Goal: Task Accomplishment & Management: Use online tool/utility

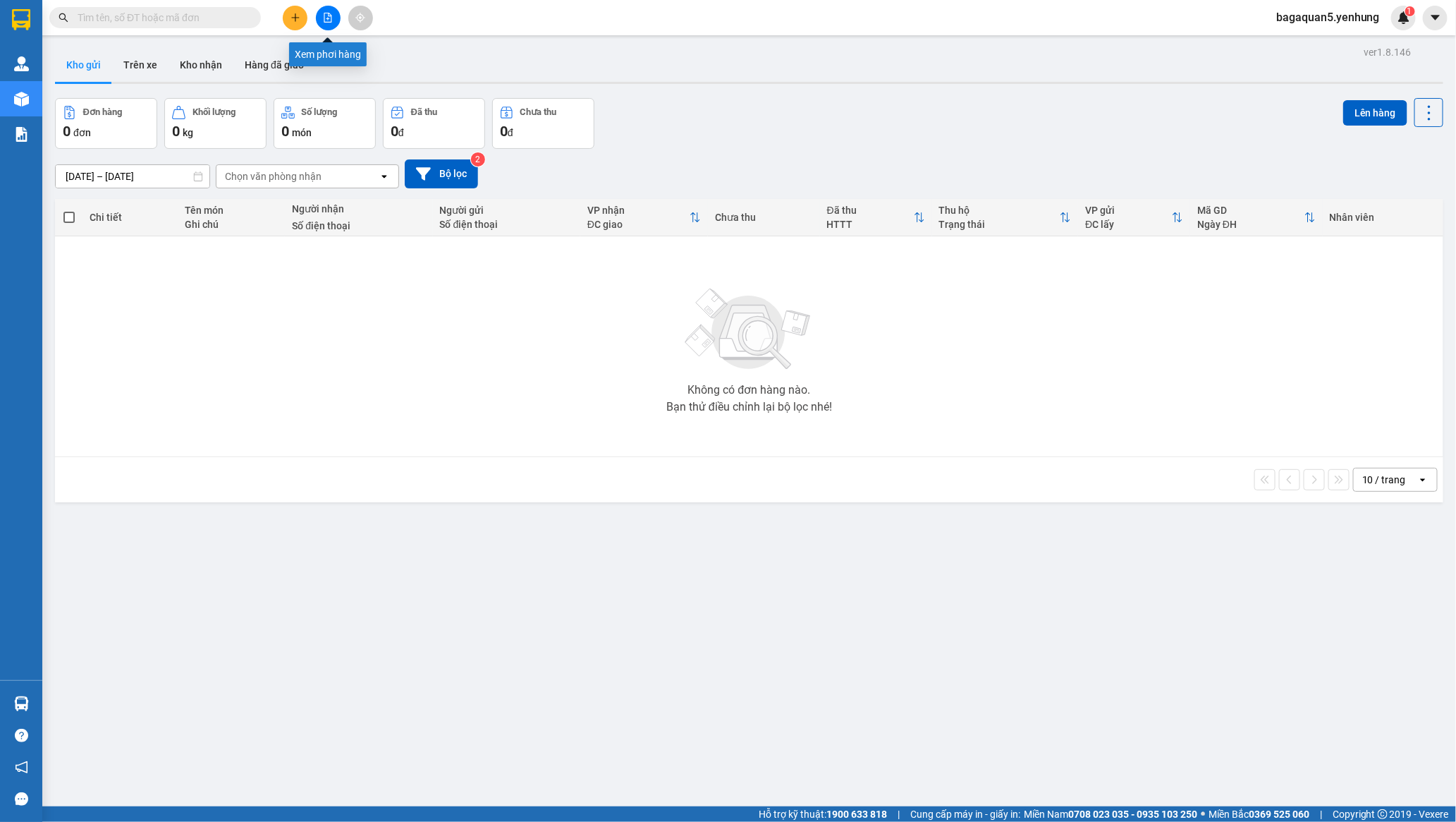
click at [332, 23] on button at bounding box center [328, 18] width 25 height 25
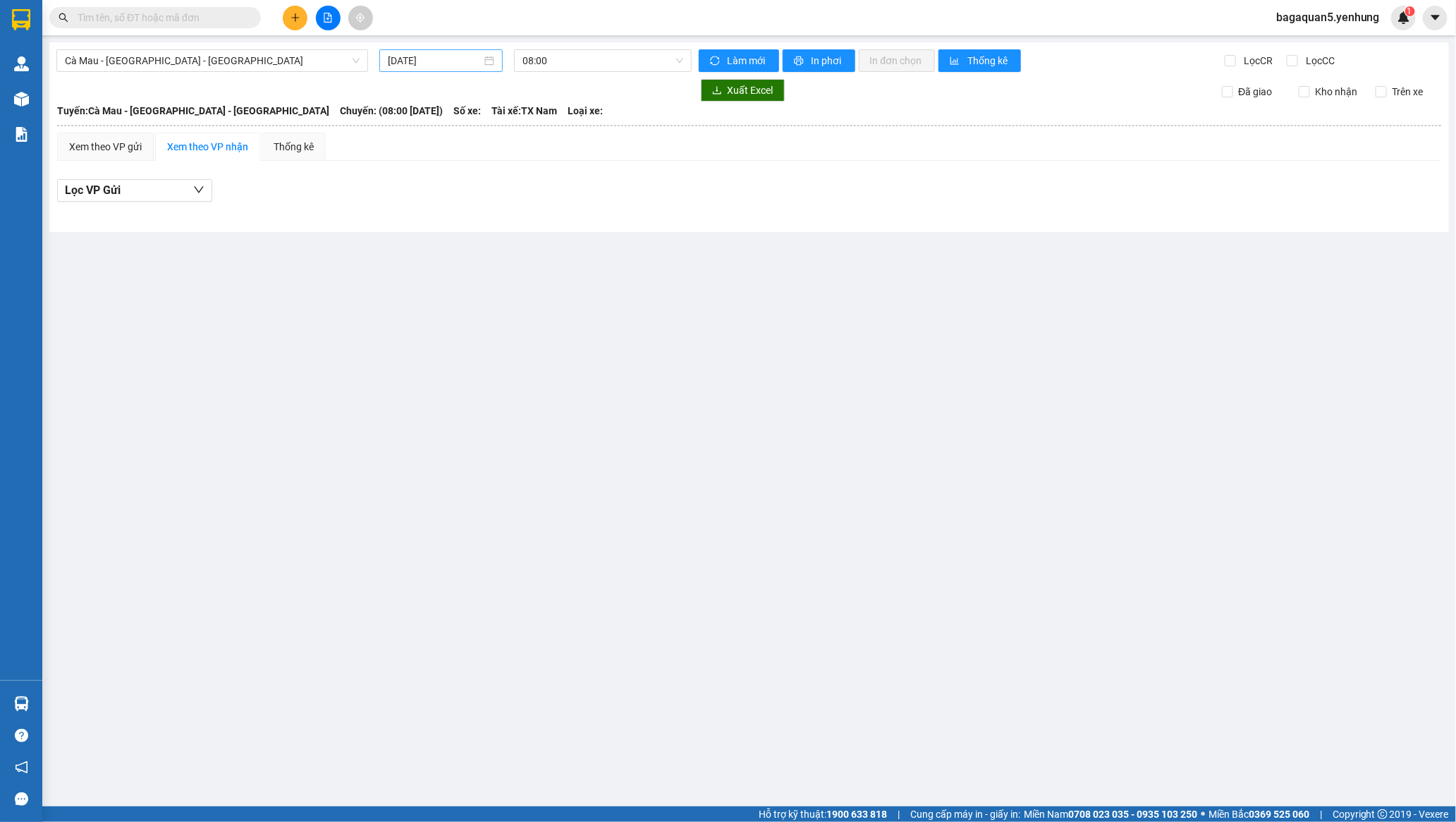
click at [414, 60] on input "[DATE]" at bounding box center [435, 60] width 94 height 15
click at [400, 182] on div "12" at bounding box center [401, 185] width 17 height 17
type input "[DATE]"
click at [551, 67] on span "08:00 - 51B-266.52" at bounding box center [603, 60] width 160 height 21
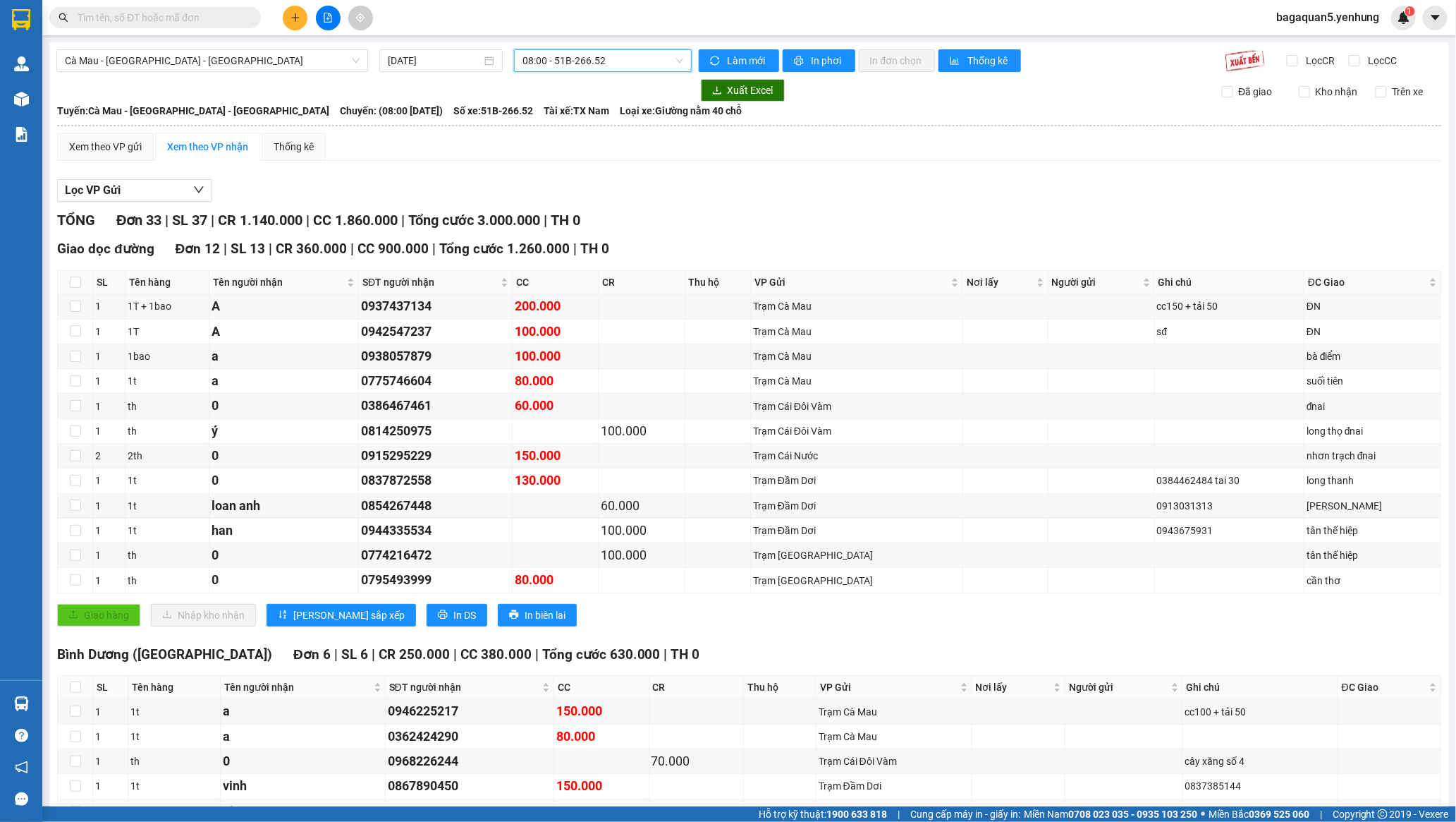
click at [588, 68] on span "08:00 - 51B-266.52" at bounding box center [603, 60] width 160 height 21
click at [590, 68] on span "08:00 - 51B-266.52" at bounding box center [603, 60] width 160 height 21
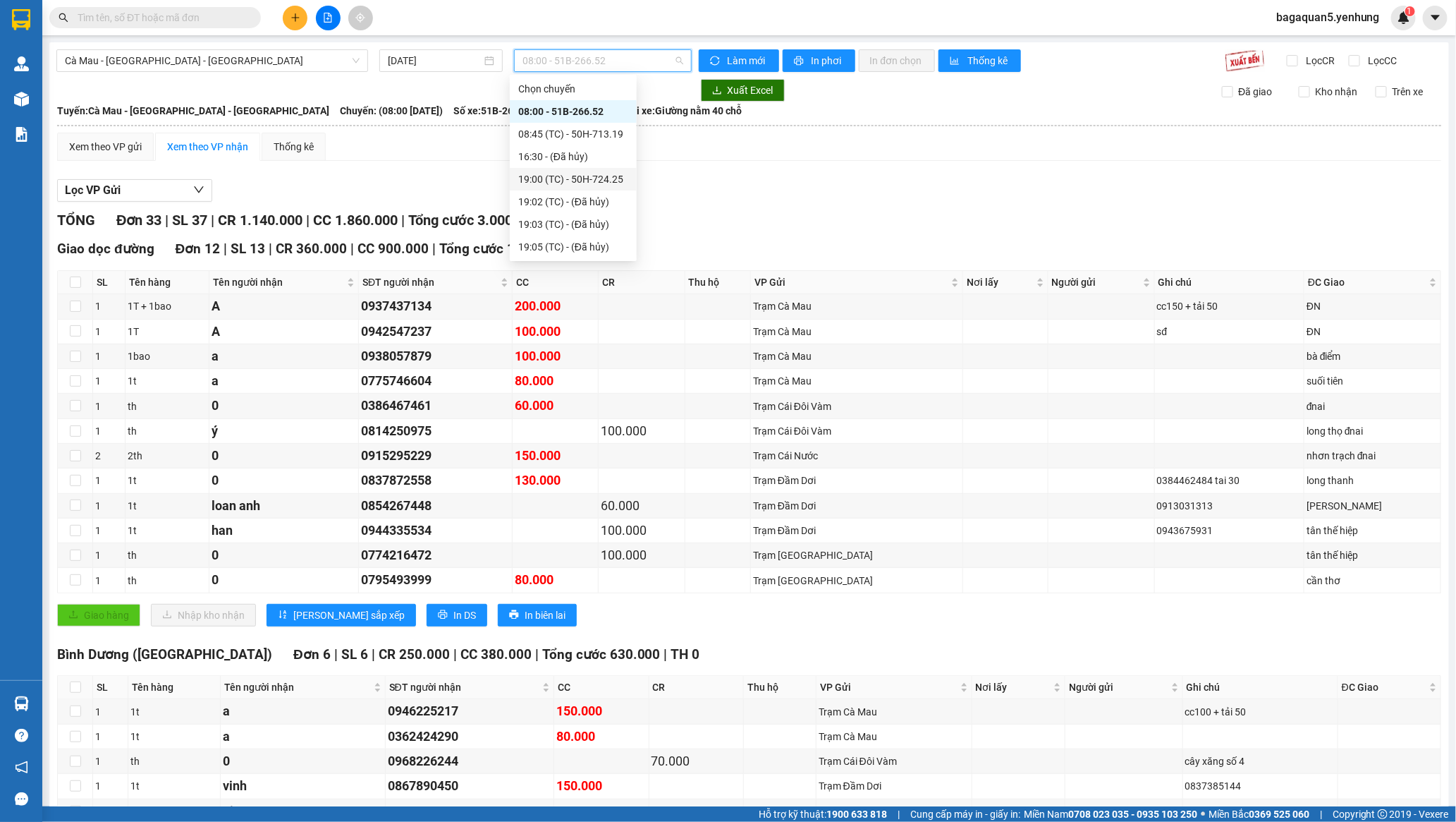
click at [571, 179] on div "19:00 (TC) - 50H-724.25" at bounding box center [573, 179] width 110 height 15
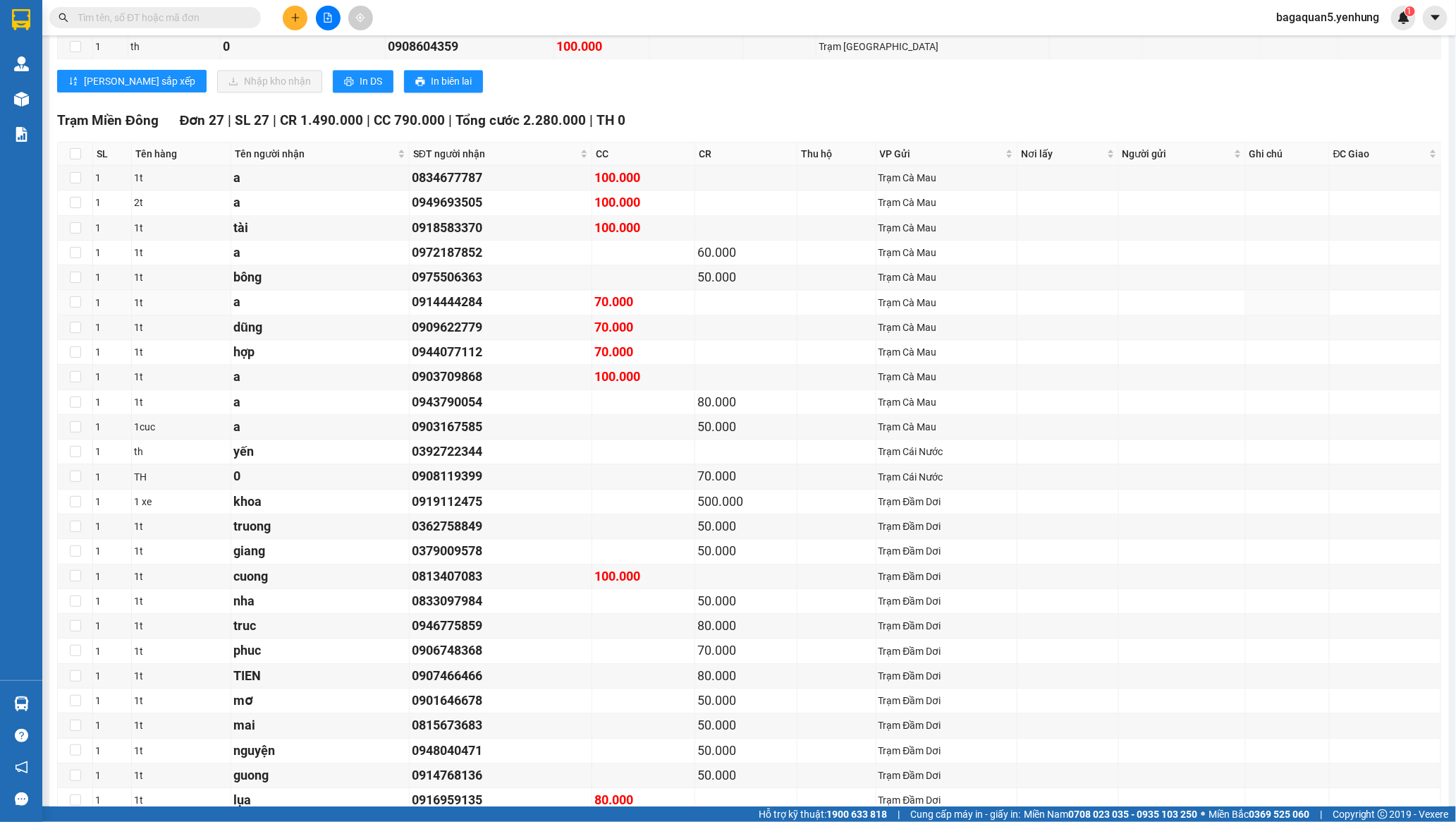
scroll to position [705, 0]
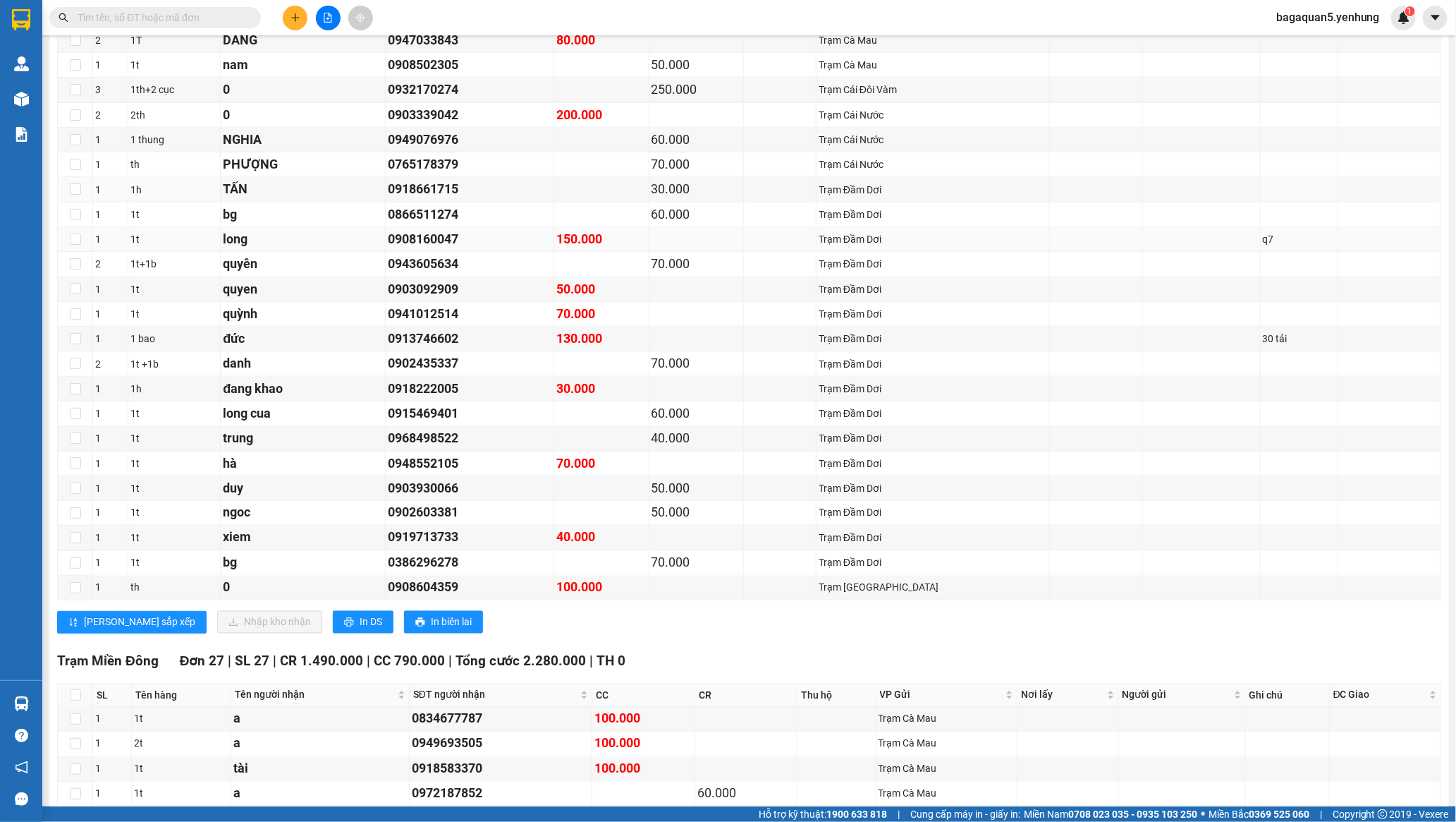
drag, startPoint x: 358, startPoint y: 208, endPoint x: 381, endPoint y: 258, distance: 55.0
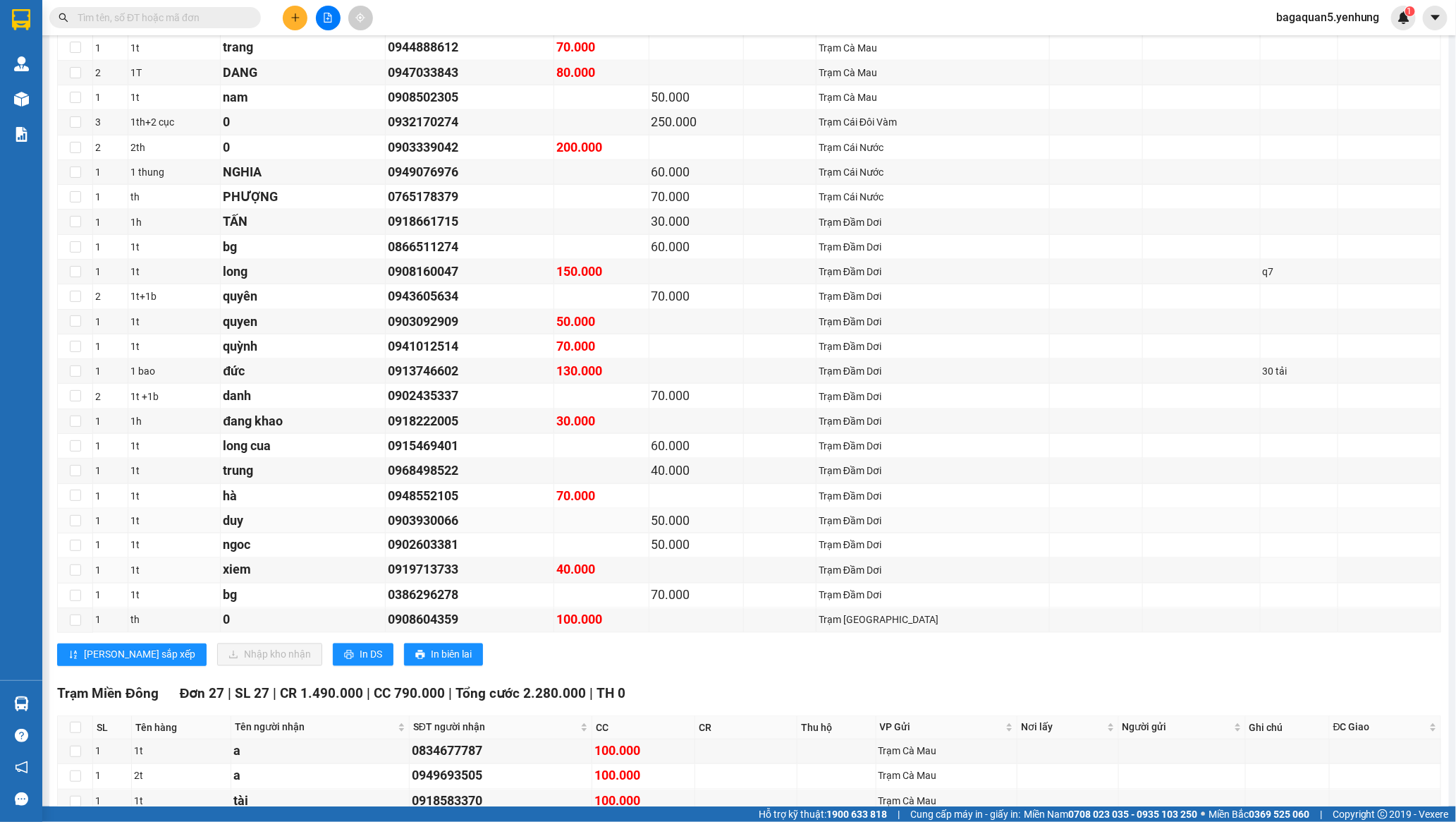
drag, startPoint x: 663, startPoint y: 556, endPoint x: 654, endPoint y: 535, distance: 22.8
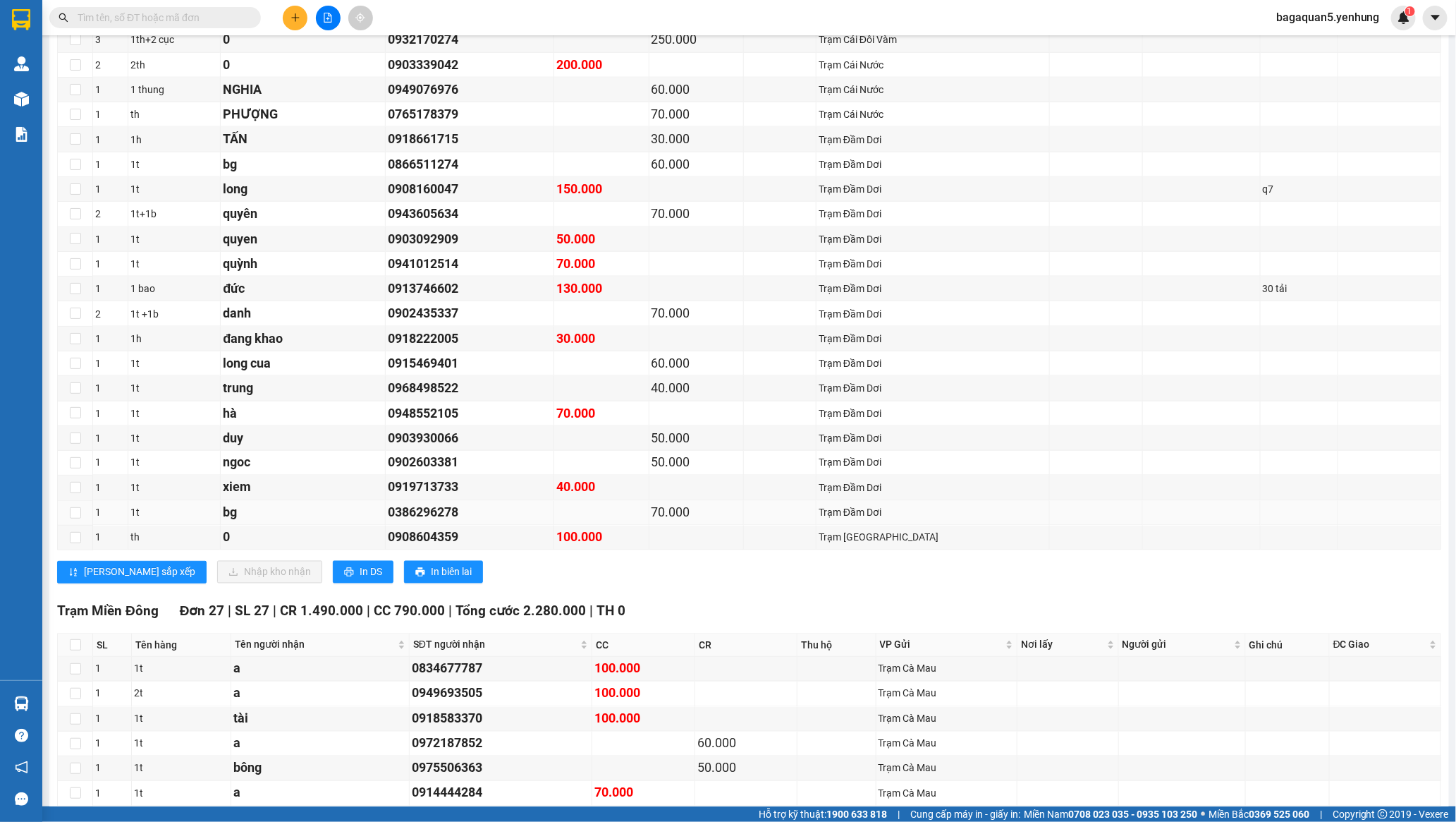
scroll to position [937, 0]
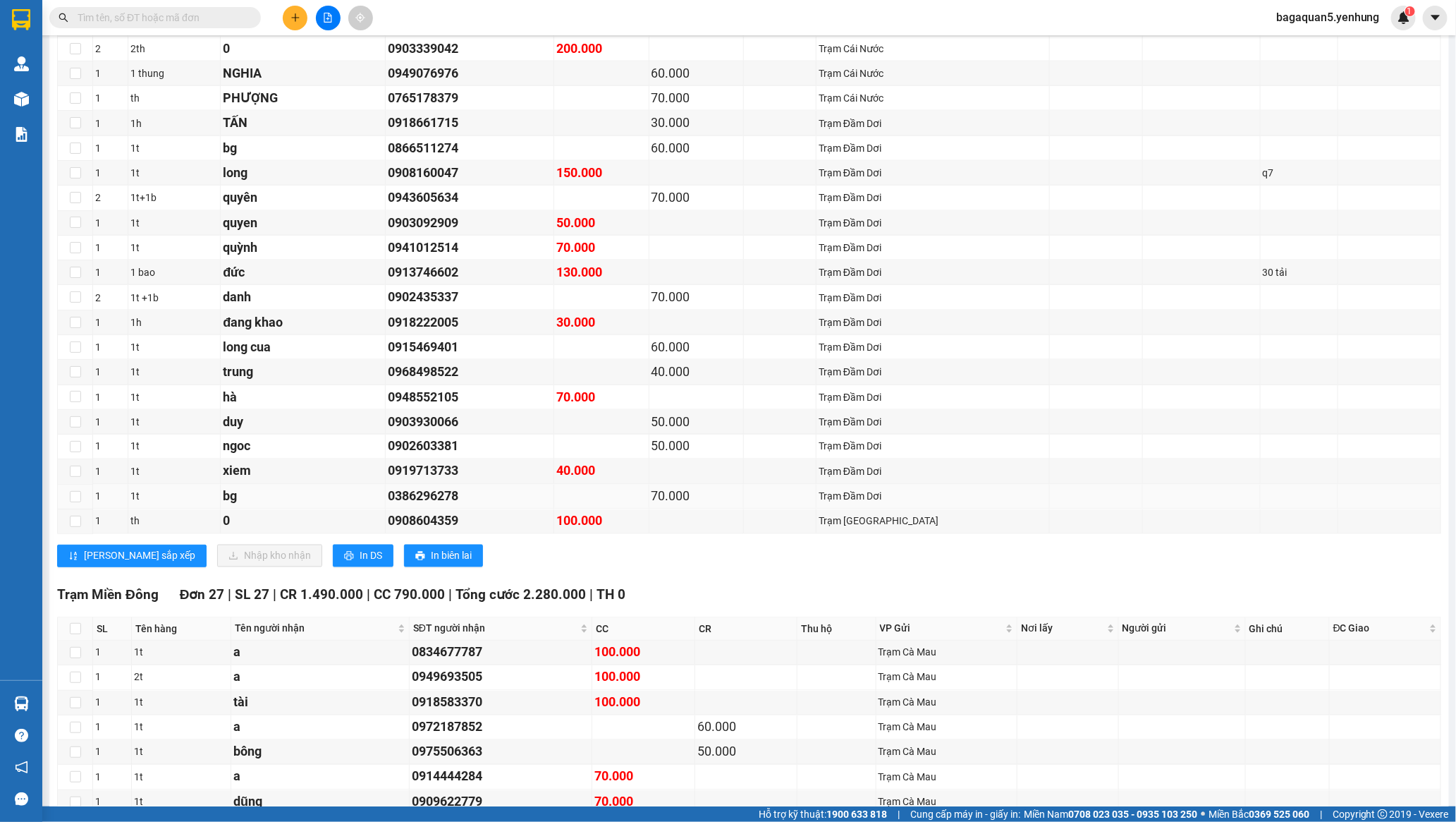
drag, startPoint x: 564, startPoint y: 507, endPoint x: 556, endPoint y: 503, distance: 8.9
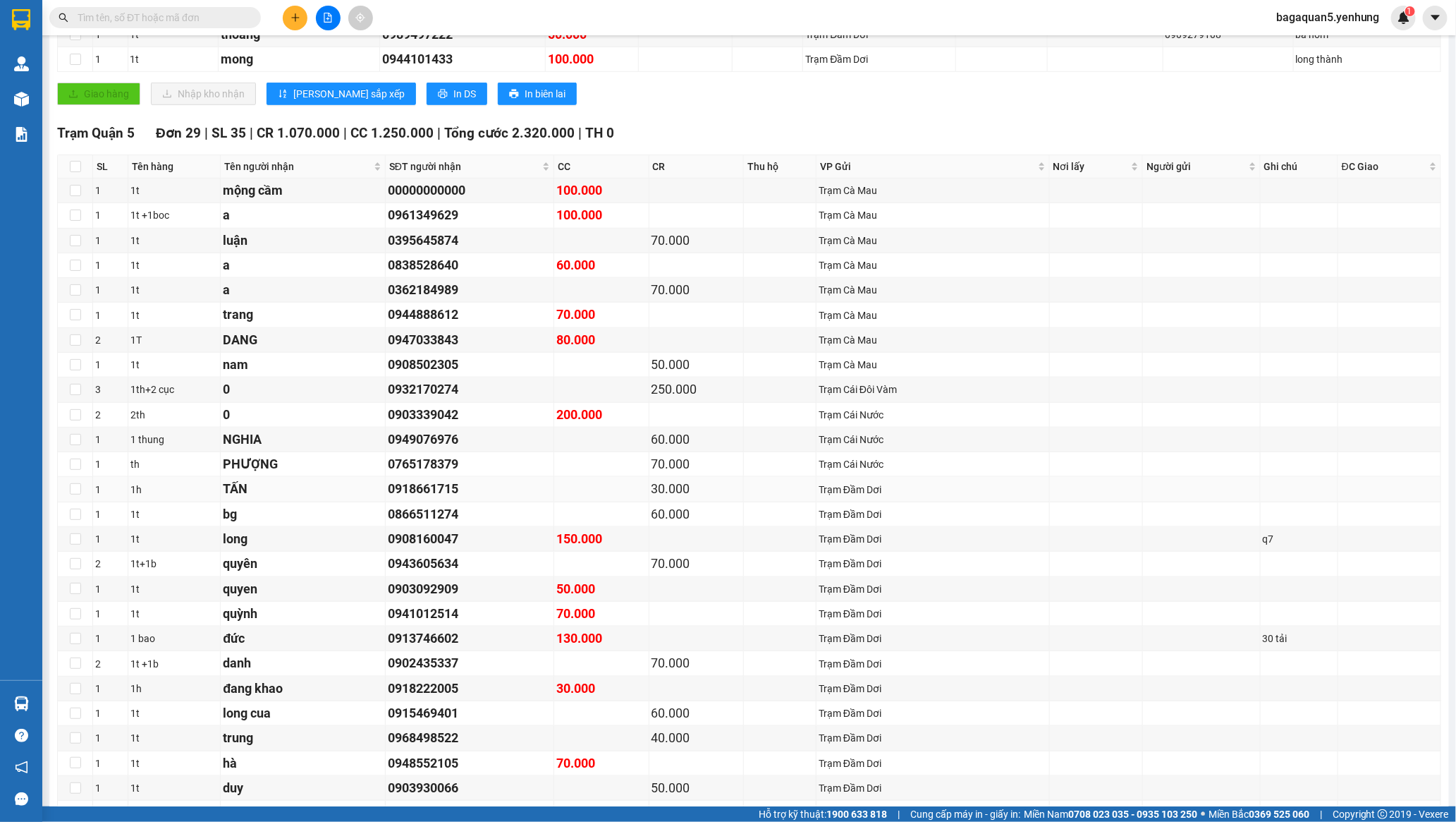
scroll to position [570, 0]
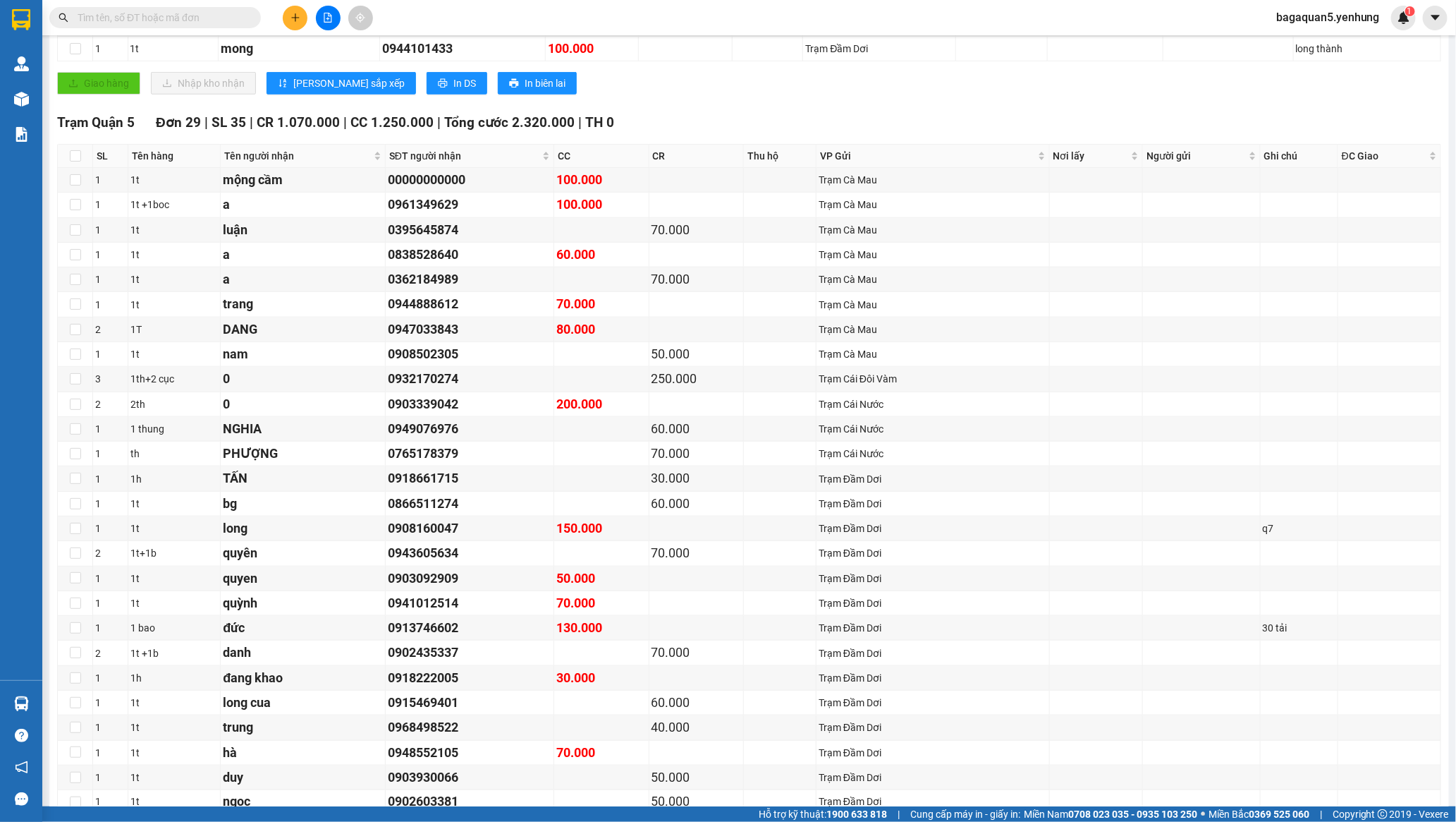
drag, startPoint x: 579, startPoint y: 150, endPoint x: 585, endPoint y: 173, distance: 23.8
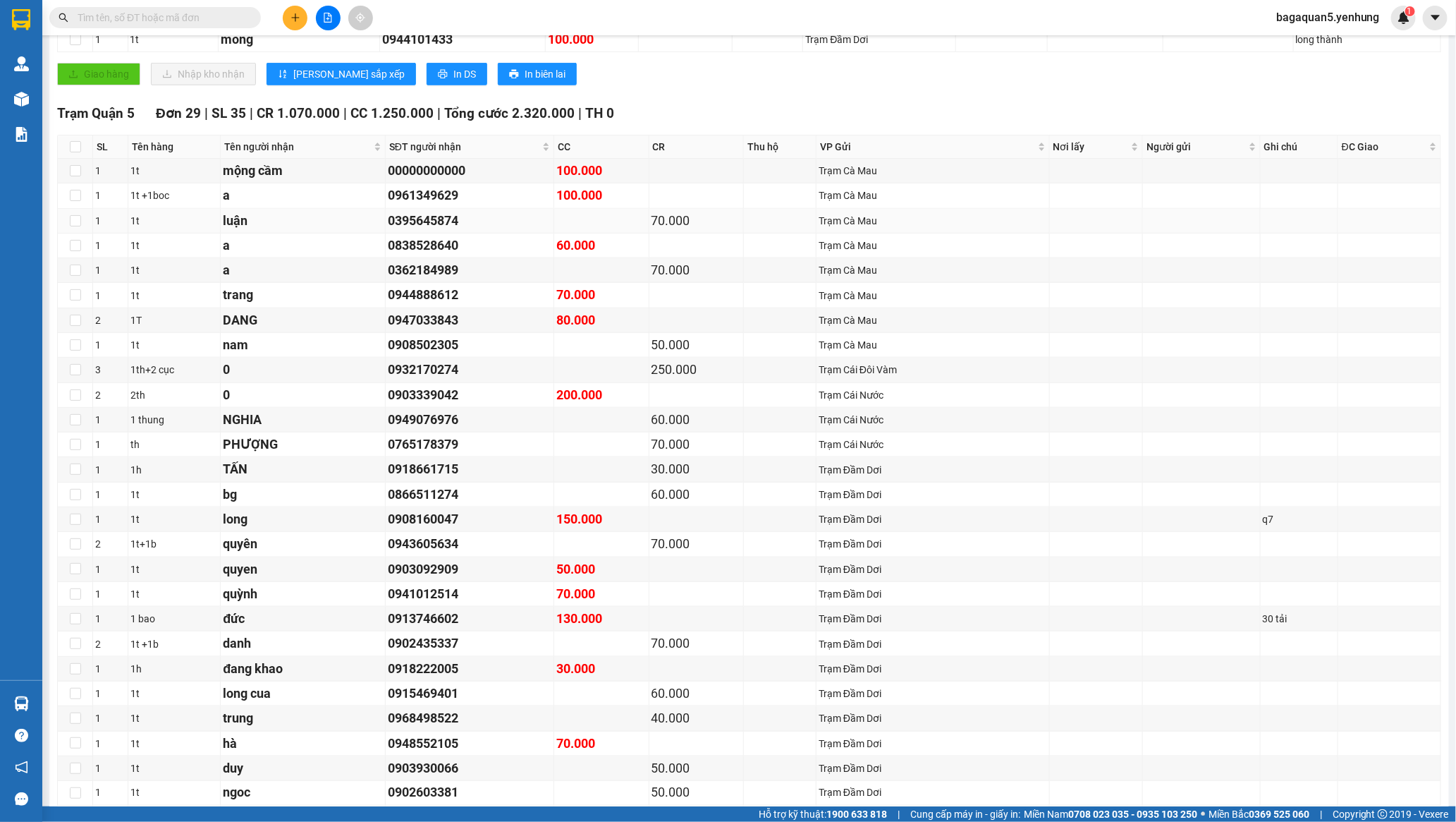
scroll to position [594, 0]
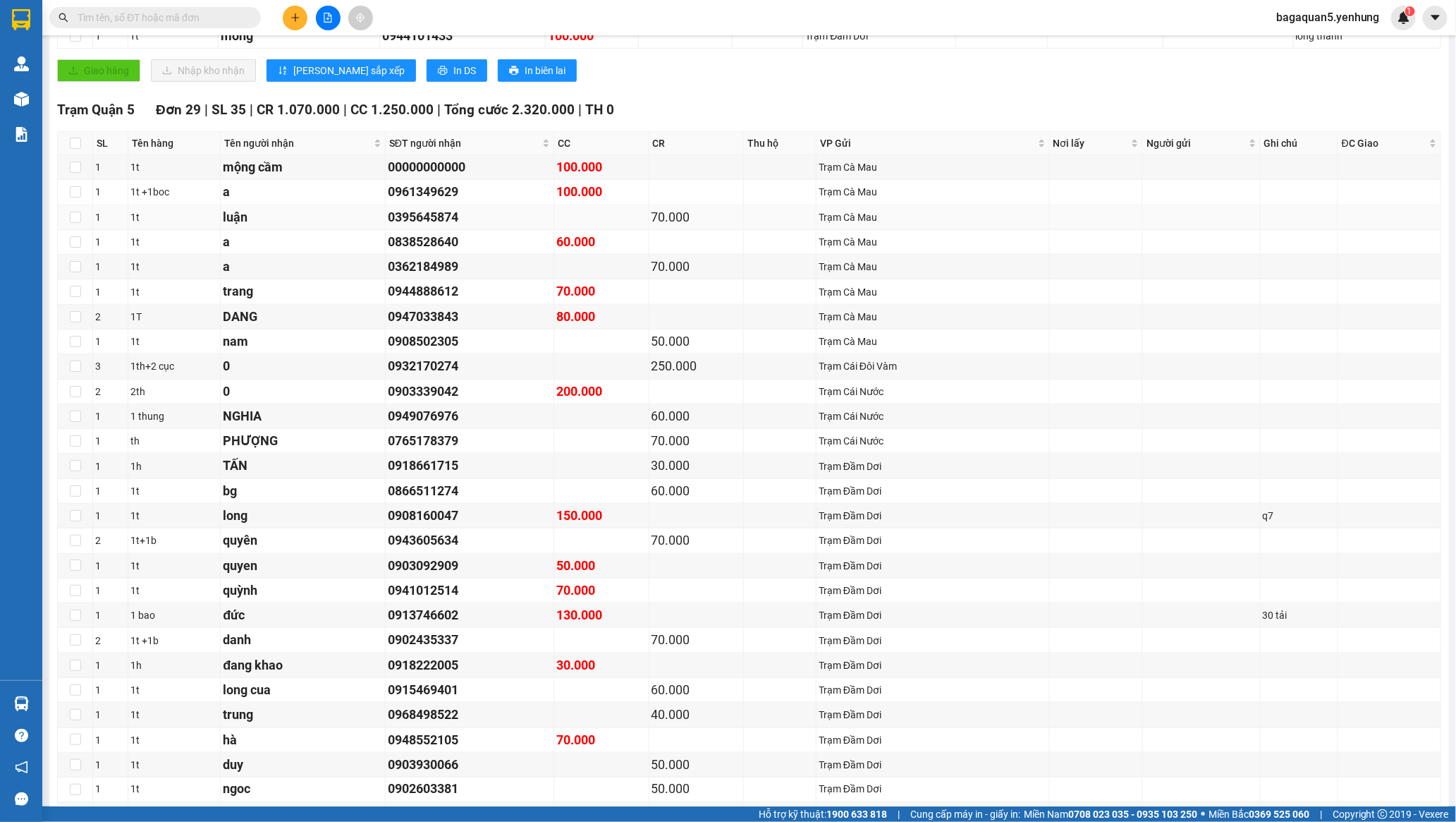
drag, startPoint x: 559, startPoint y: 203, endPoint x: 560, endPoint y: 216, distance: 13.0
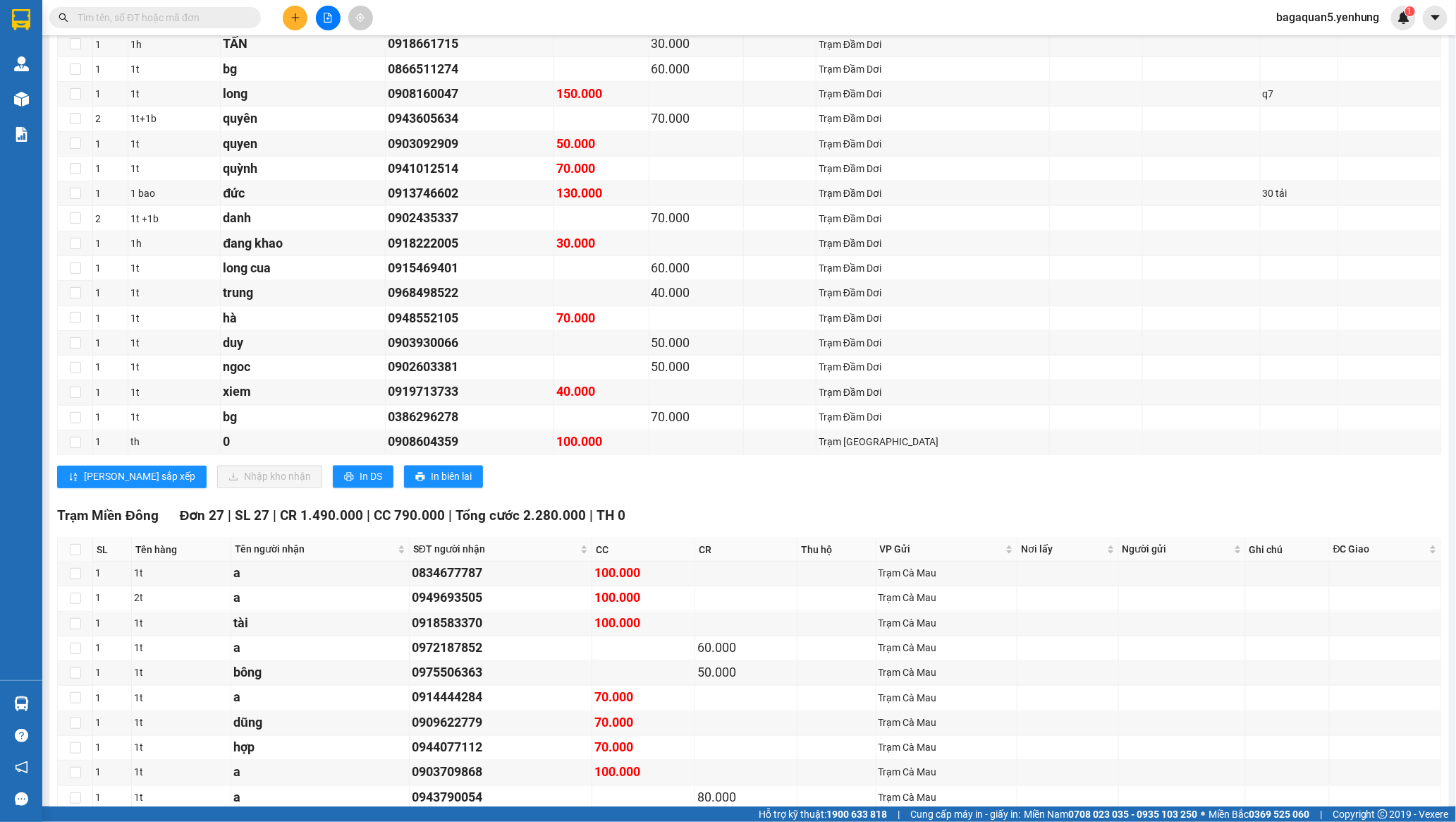
scroll to position [310, 0]
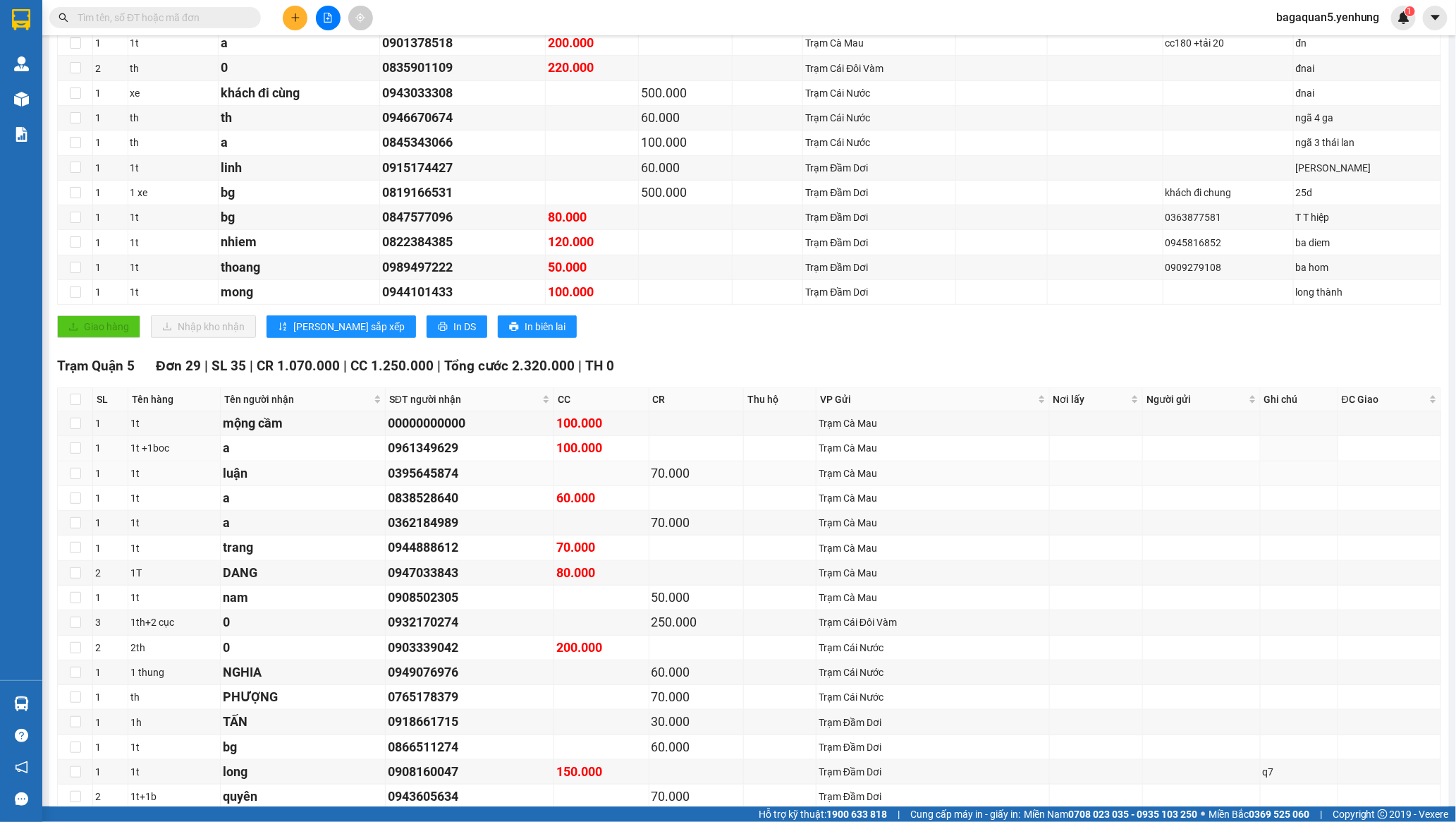
drag, startPoint x: 512, startPoint y: 448, endPoint x: 518, endPoint y: 473, distance: 25.7
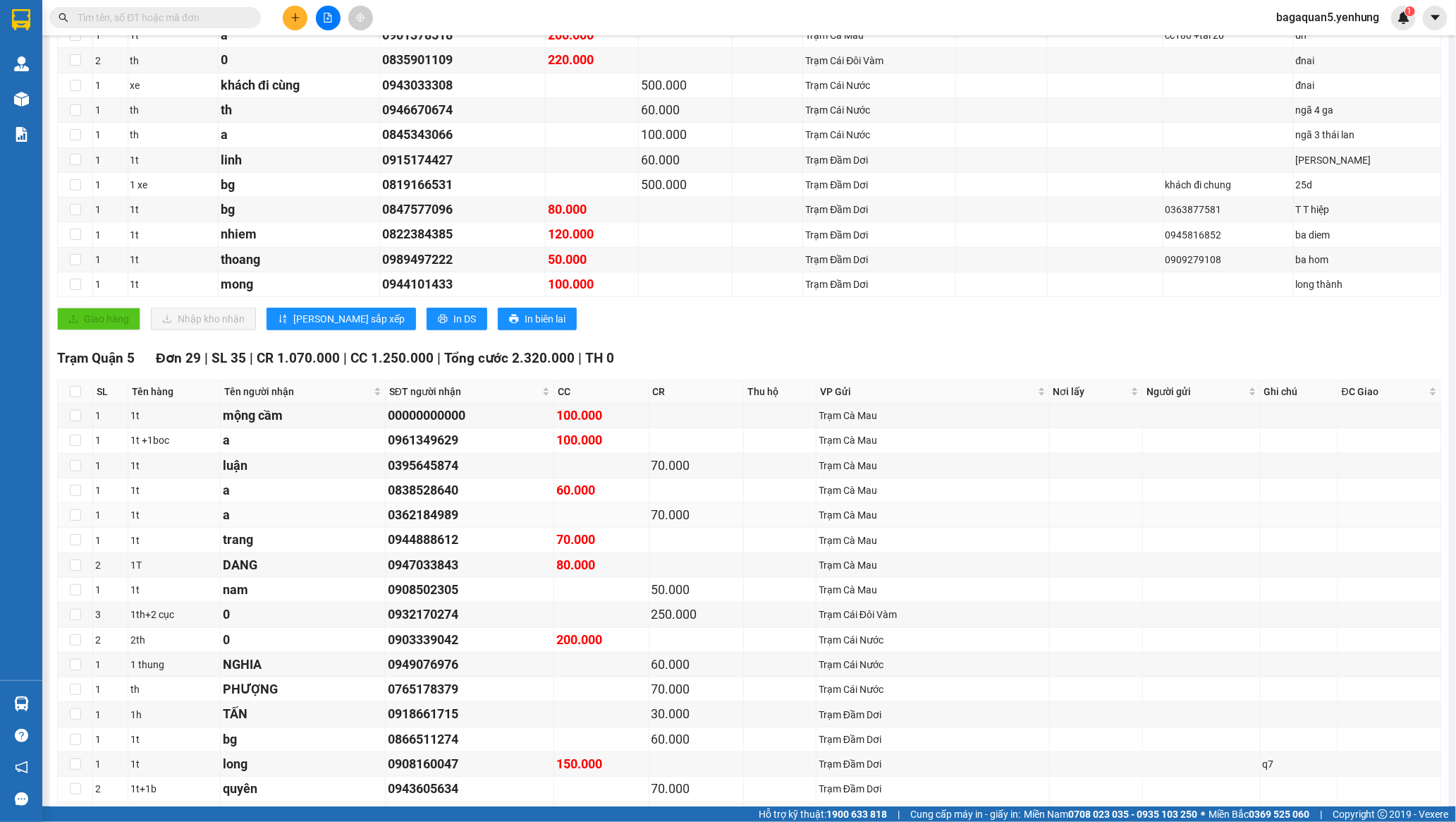
drag, startPoint x: 532, startPoint y: 487, endPoint x: 537, endPoint y: 524, distance: 37.3
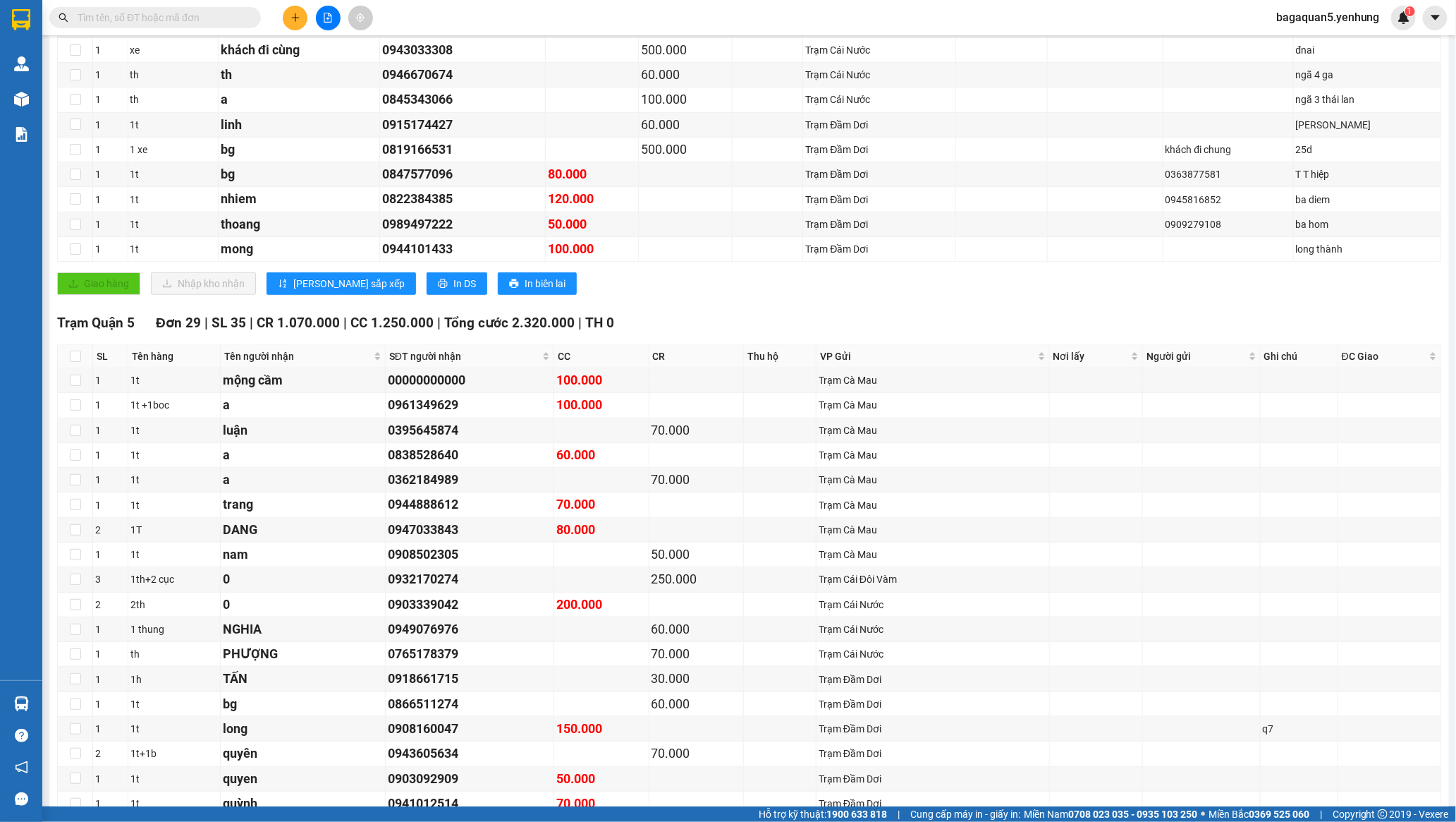
scroll to position [1087, 0]
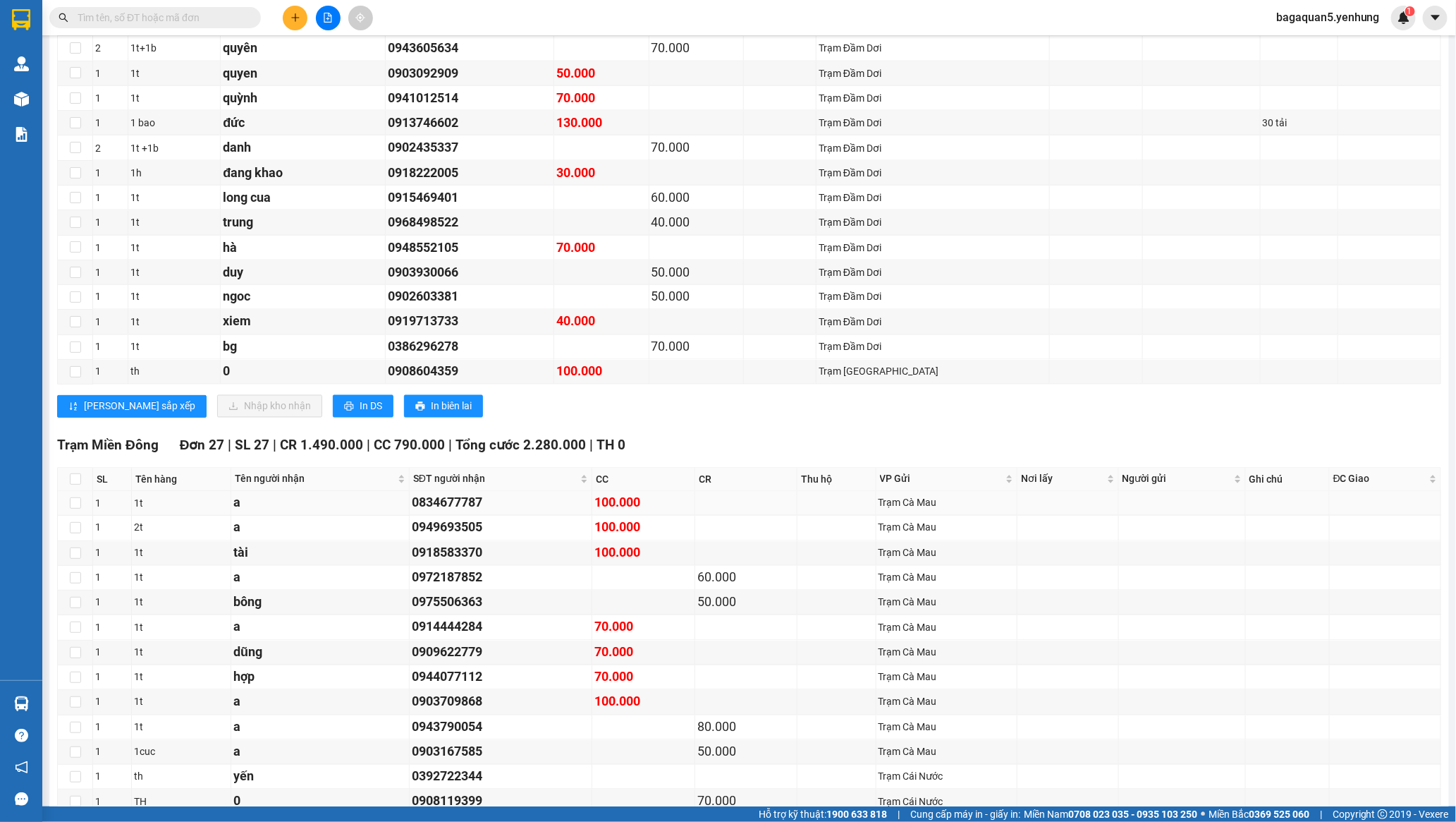
drag, startPoint x: 687, startPoint y: 665, endPoint x: 701, endPoint y: 518, distance: 147.7
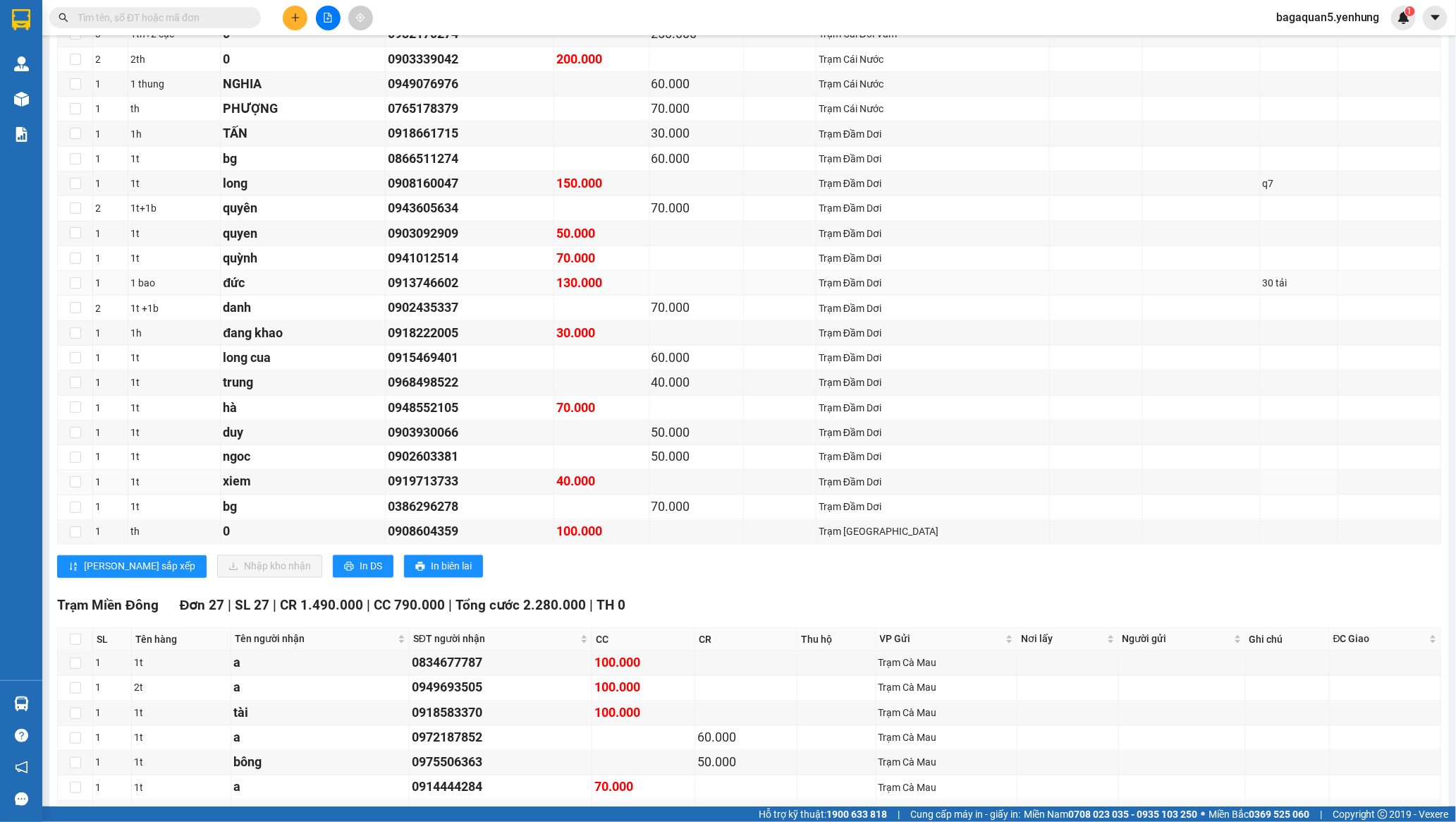
drag, startPoint x: 752, startPoint y: 469, endPoint x: 753, endPoint y: 392, distance: 77.0
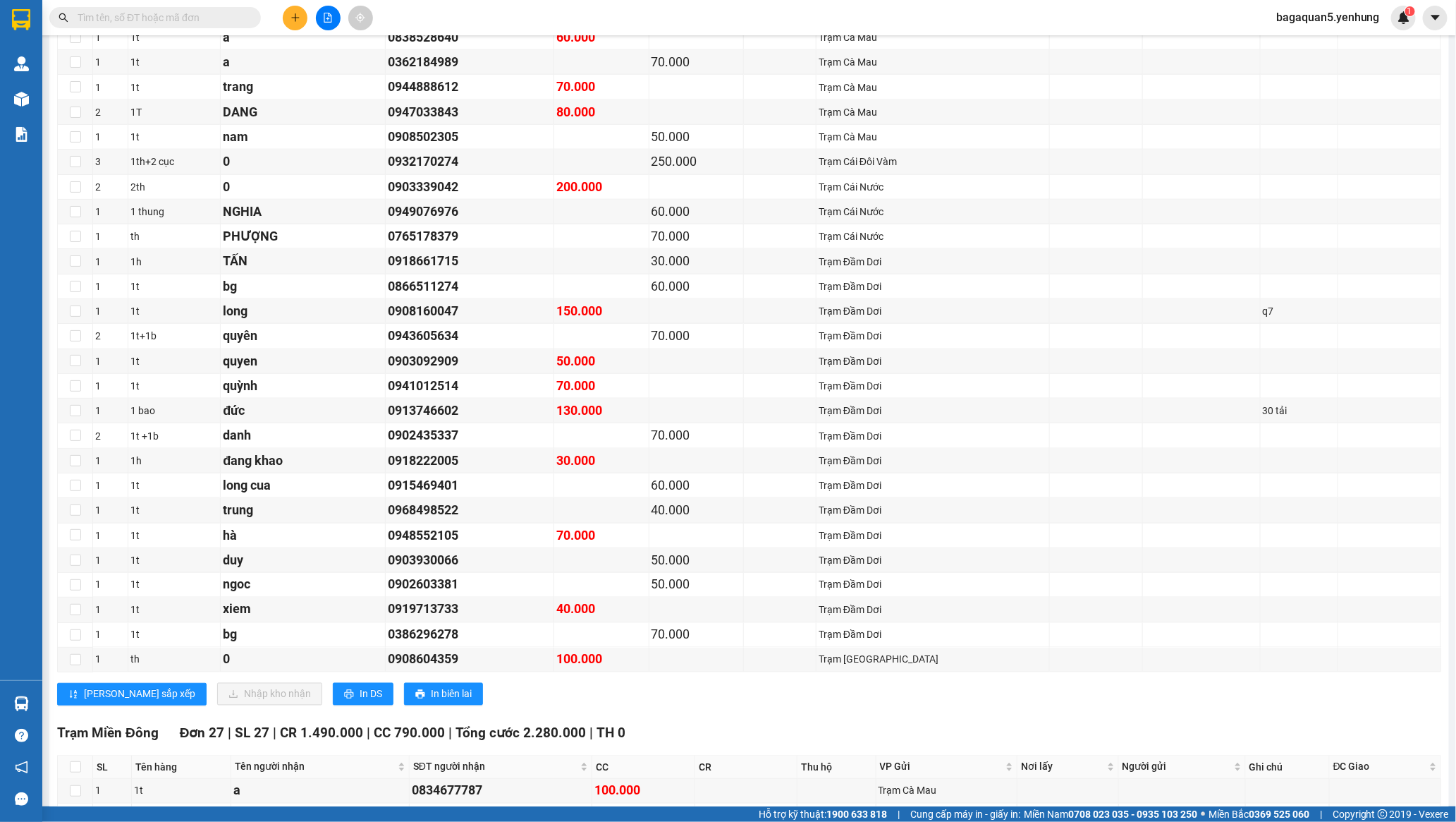
scroll to position [0, 0]
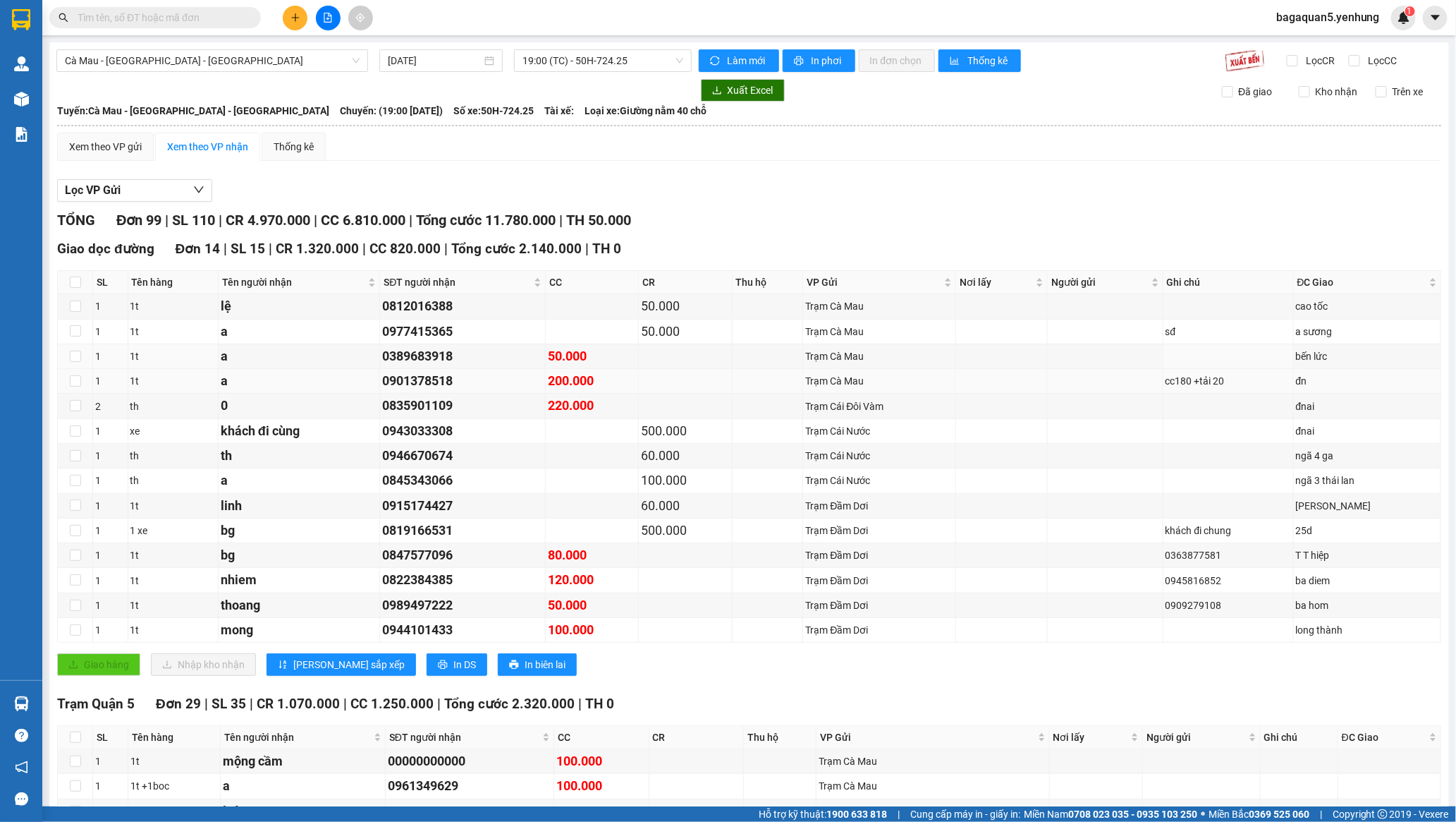
drag, startPoint x: 511, startPoint y: 590, endPoint x: 540, endPoint y: 384, distance: 208.0
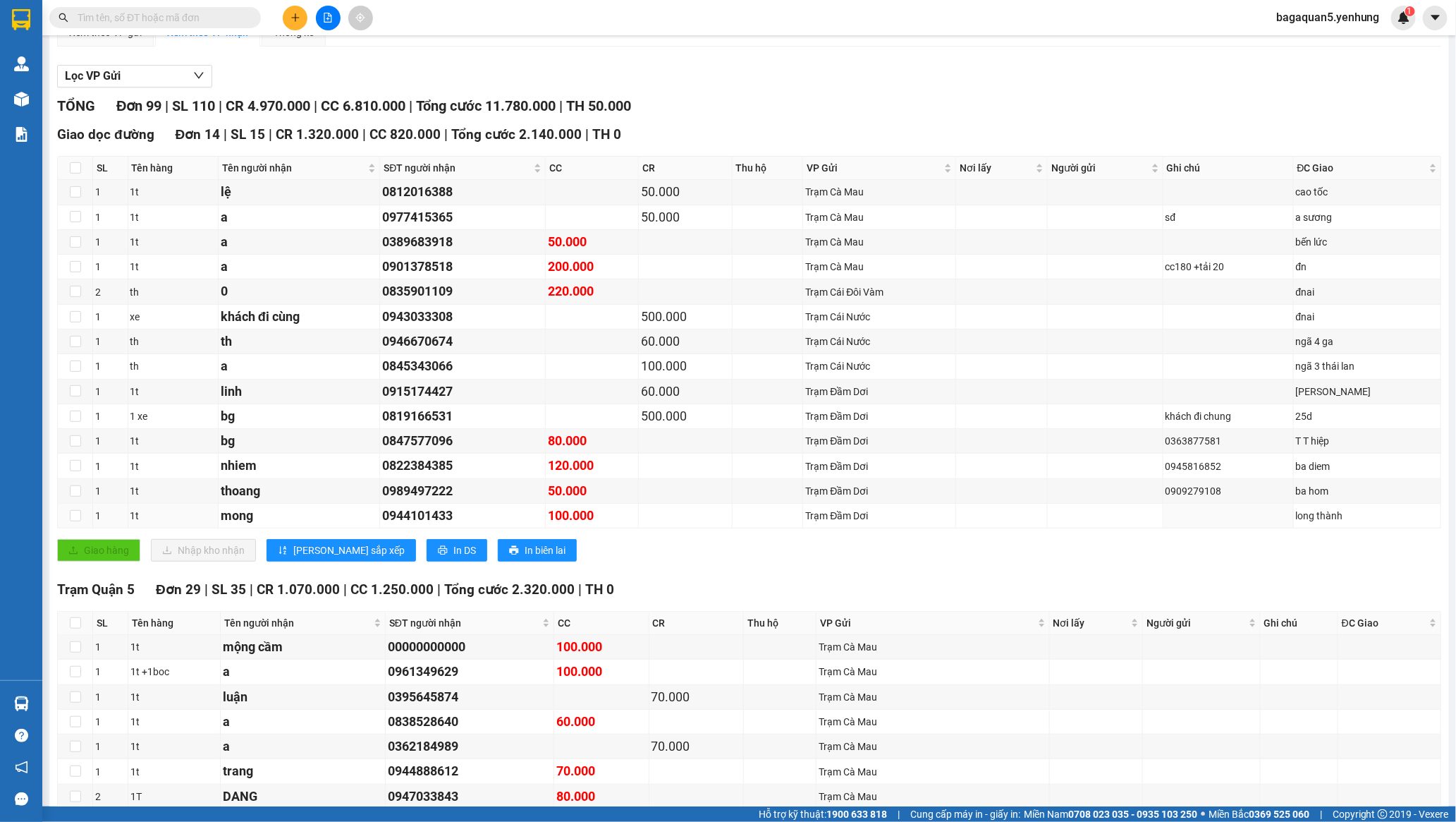
drag, startPoint x: 529, startPoint y: 396, endPoint x: 532, endPoint y: 460, distance: 64.1
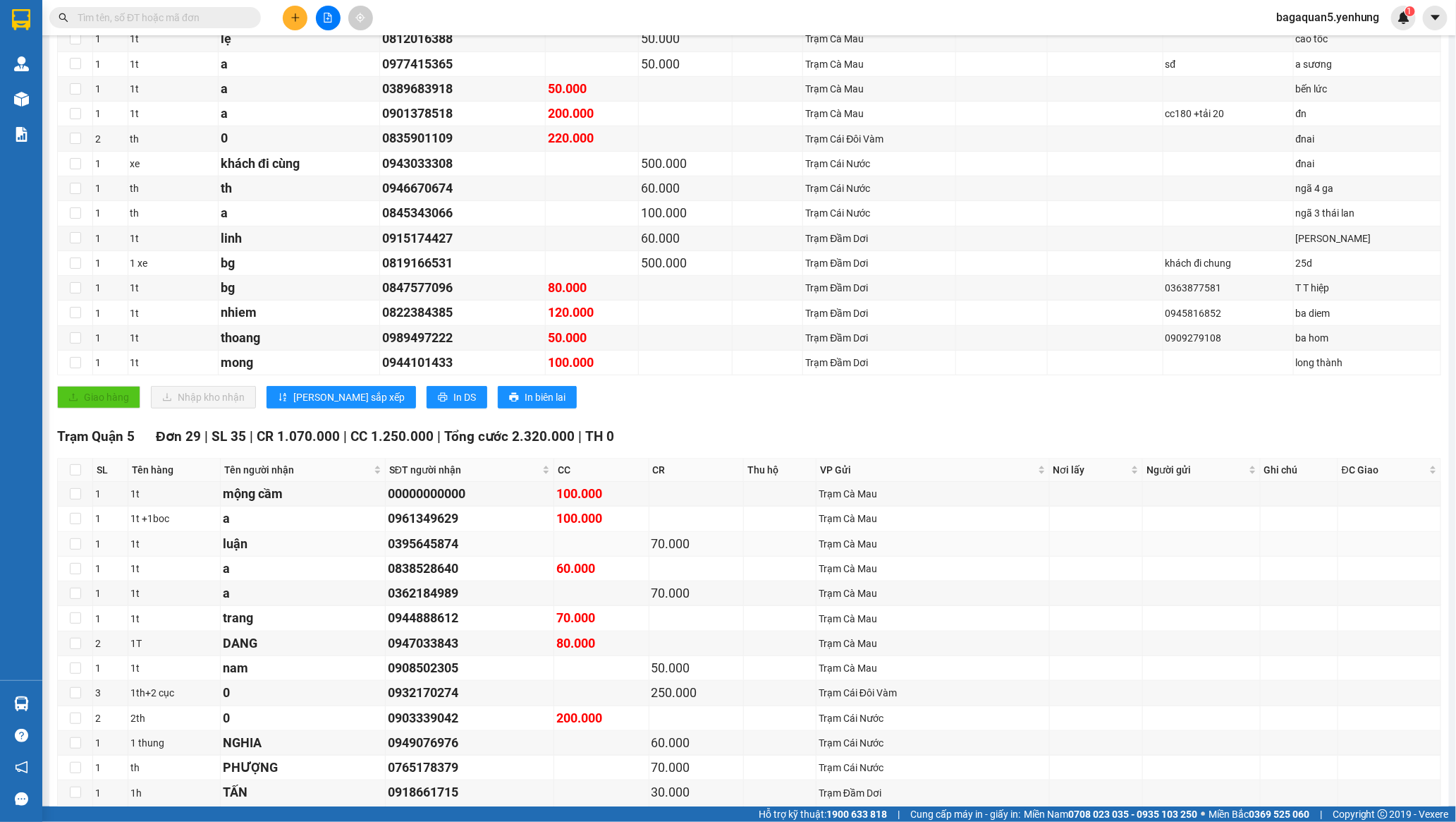
drag, startPoint x: 532, startPoint y: 452, endPoint x: 528, endPoint y: 492, distance: 40.2
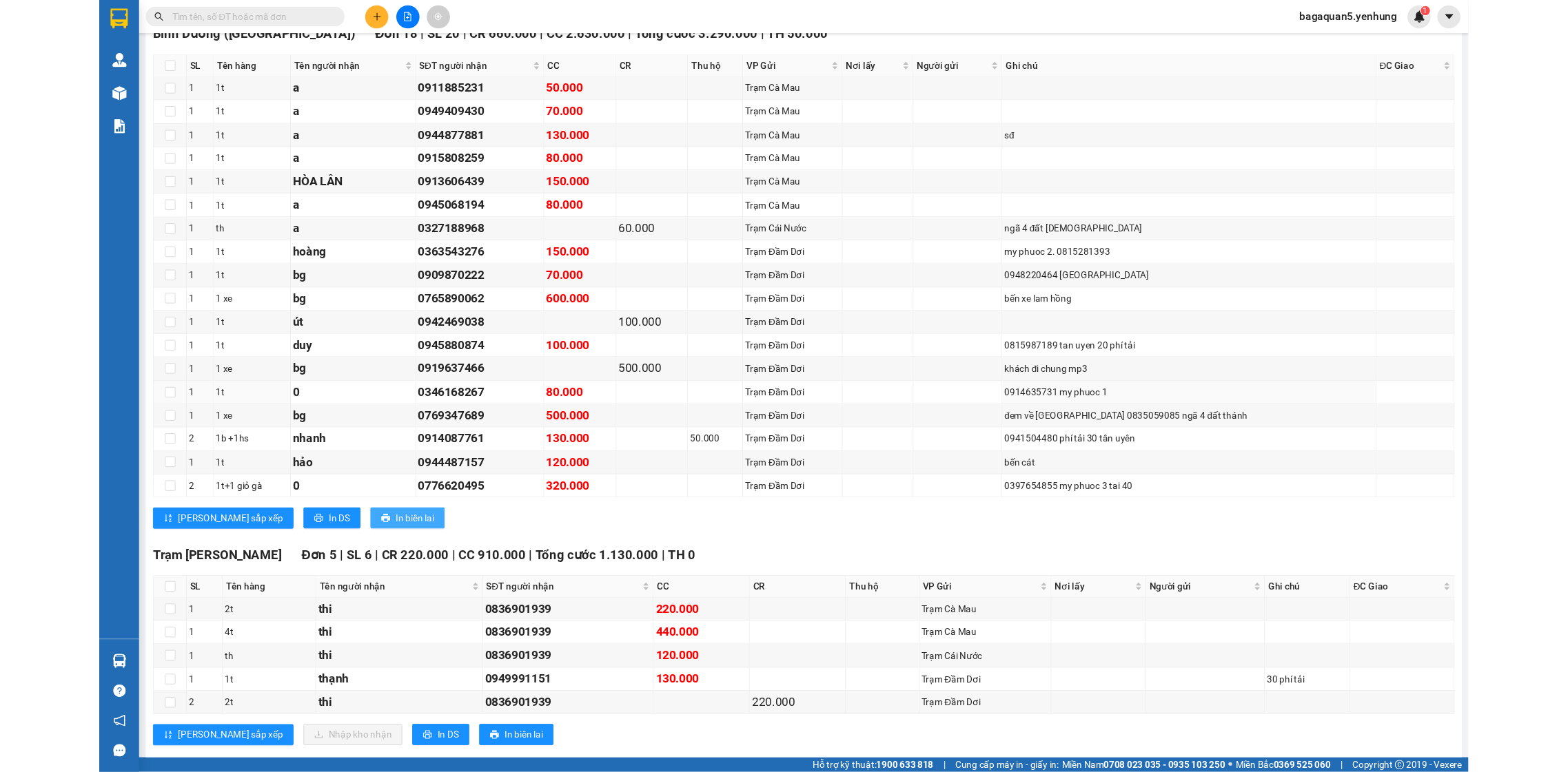
scroll to position [2512, 0]
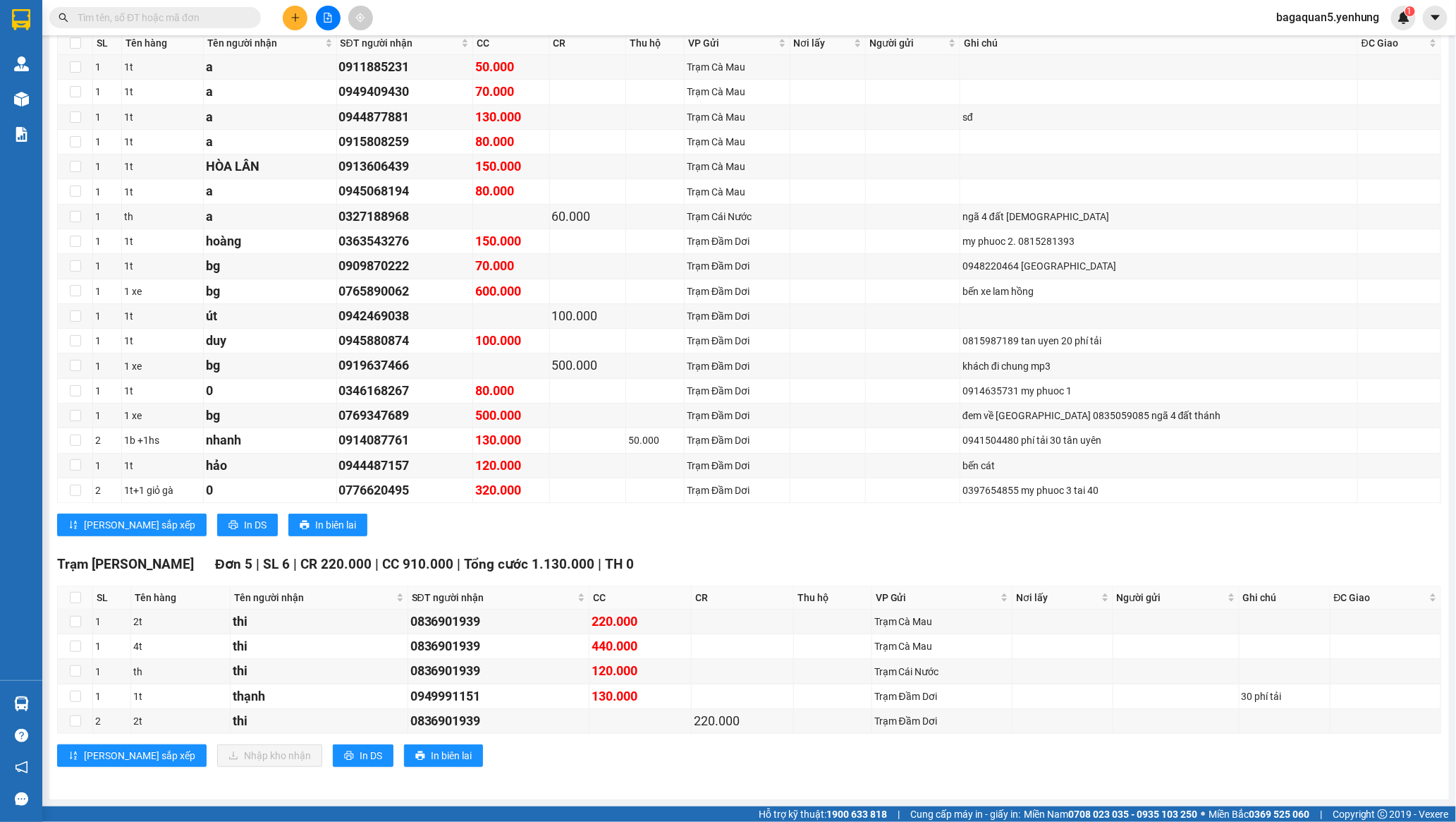
click at [1047, 32] on section "Kết quả tìm kiếm ( 0 ) Bộ lọc No Data bagaquan5.yenhung 1 Quản Lý Quản lý khách…" at bounding box center [728, 411] width 1456 height 822
